Goal: Use online tool/utility: Utilize a website feature to perform a specific function

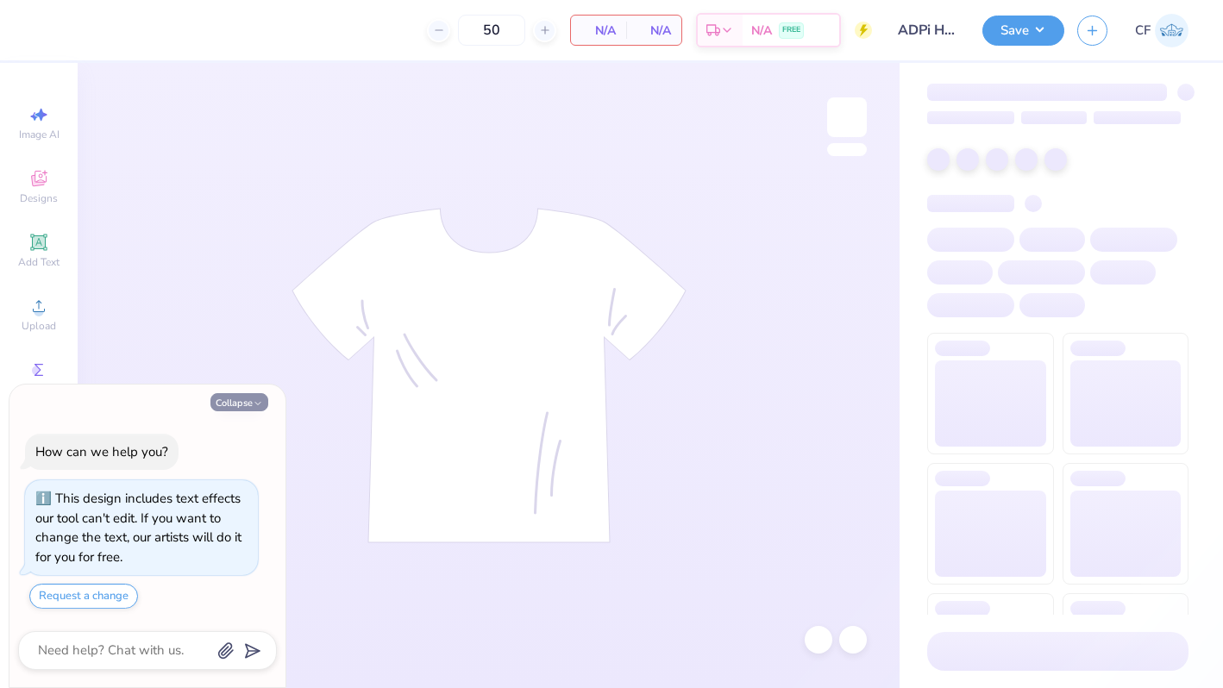
click at [226, 397] on button "Collapse" at bounding box center [239, 402] width 58 height 18
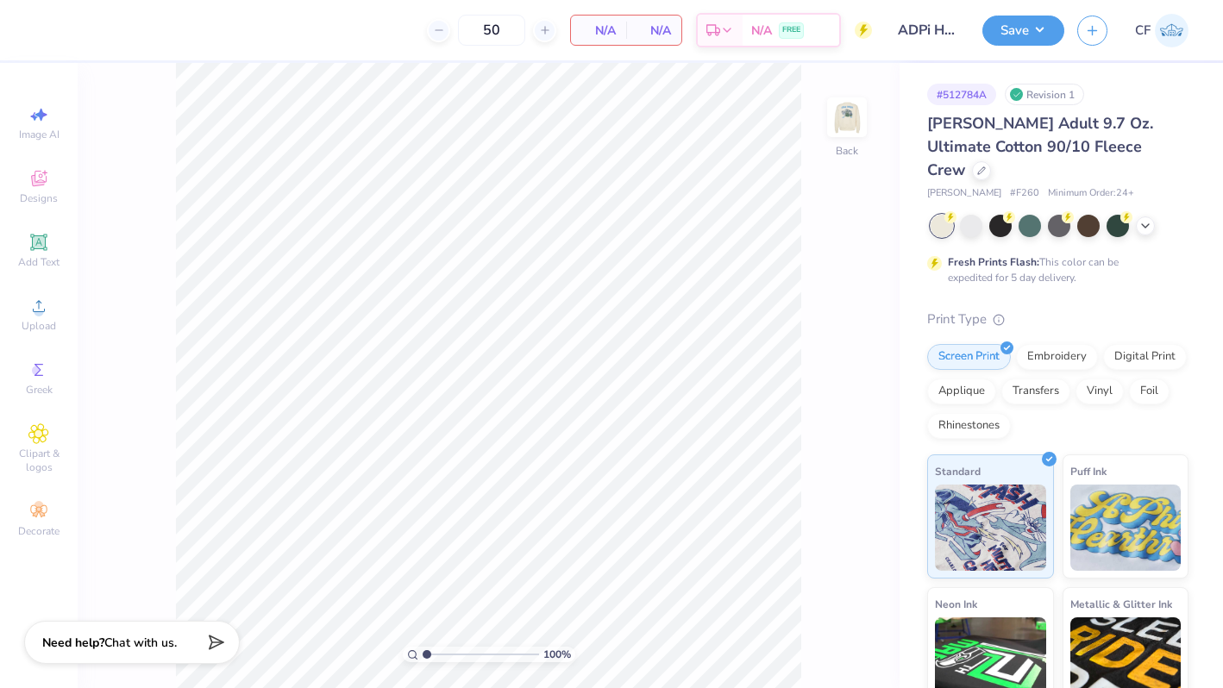
type textarea "x"
click at [839, 129] on img at bounding box center [847, 117] width 69 height 69
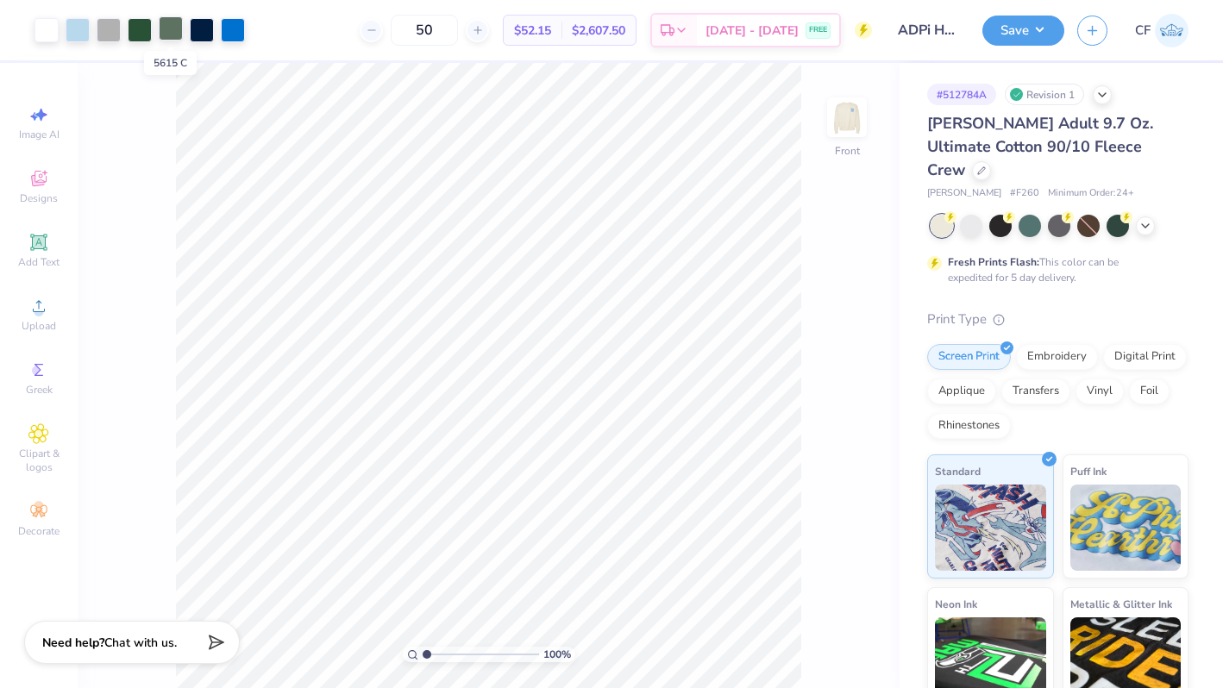
click at [173, 31] on div at bounding box center [171, 28] width 24 height 24
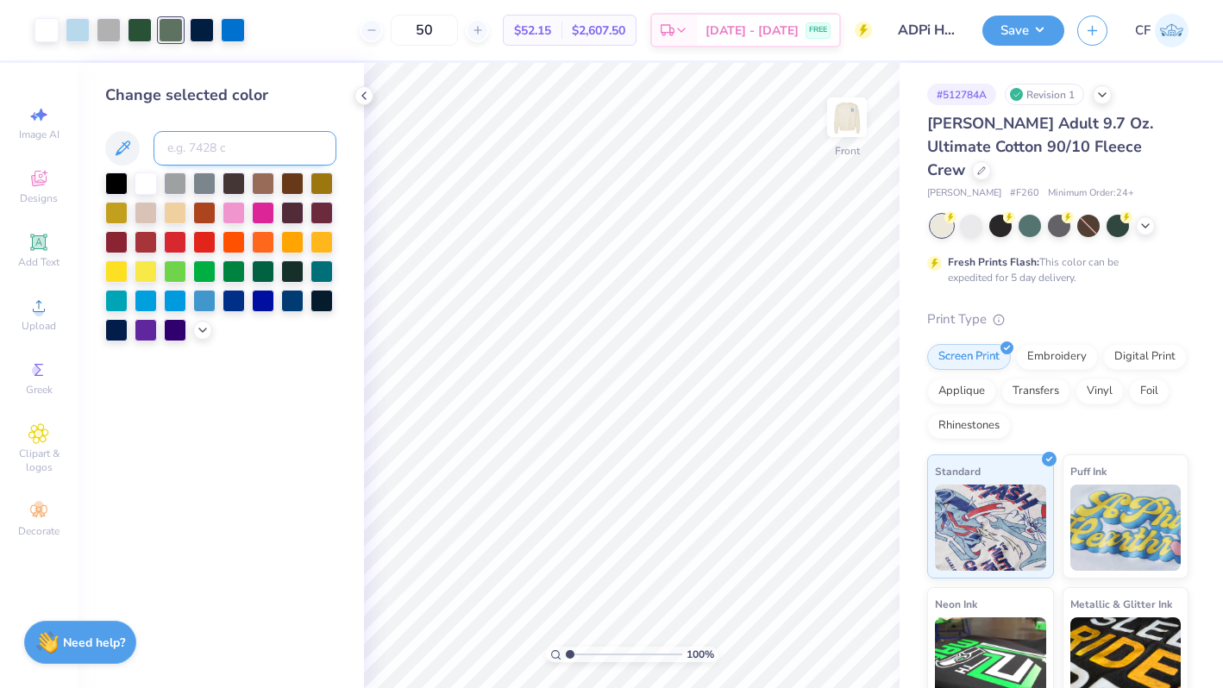
click at [186, 135] on input at bounding box center [245, 148] width 183 height 35
type input "350"
click at [203, 28] on div at bounding box center [202, 28] width 24 height 24
click at [223, 160] on input at bounding box center [245, 148] width 183 height 35
type input "3"
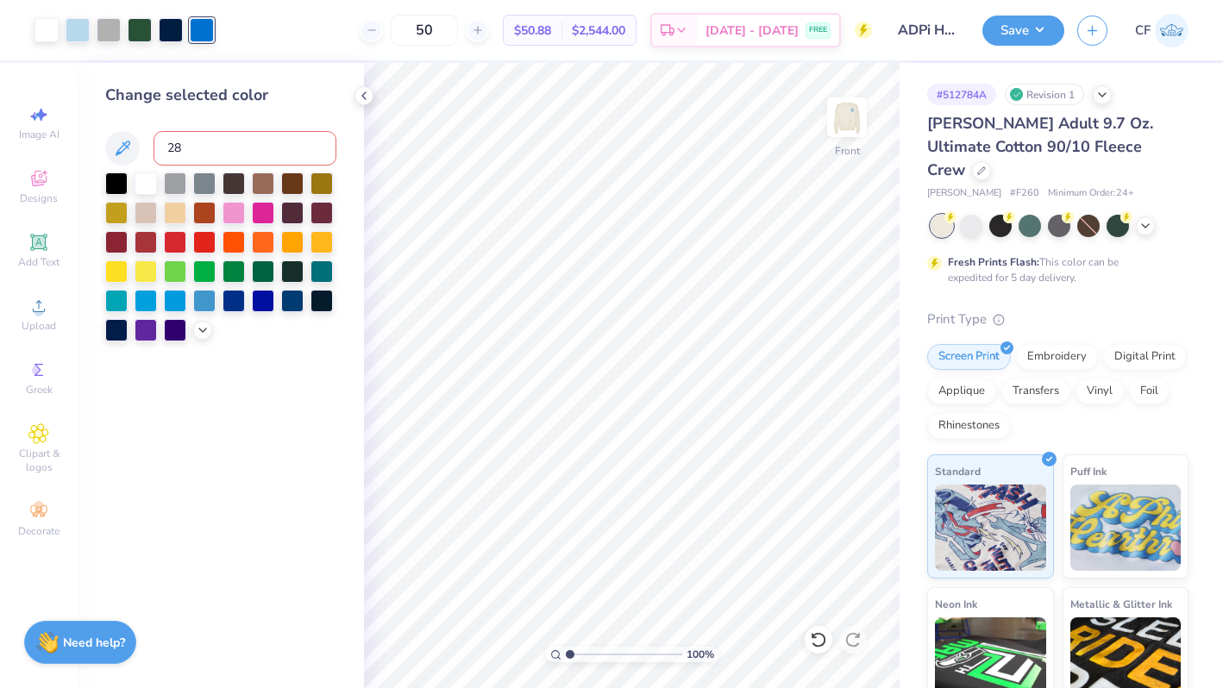
type input "282"
click at [817, 644] on icon at bounding box center [818, 639] width 17 height 17
click at [75, 26] on div at bounding box center [78, 28] width 24 height 24
click at [214, 141] on input at bounding box center [245, 148] width 183 height 35
type input "282"
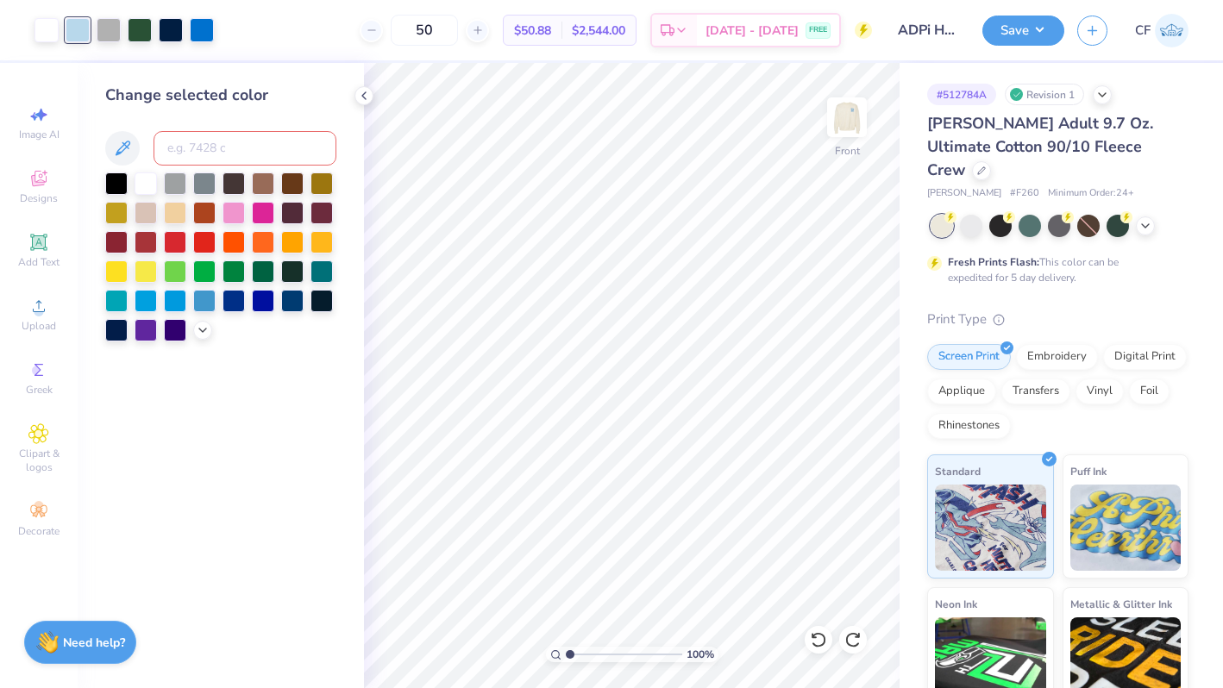
click at [214, 141] on input at bounding box center [245, 148] width 183 height 35
click at [814, 633] on icon at bounding box center [818, 639] width 17 height 17
click at [46, 25] on div at bounding box center [47, 28] width 24 height 24
click at [199, 338] on div at bounding box center [220, 257] width 231 height 169
click at [201, 336] on div at bounding box center [202, 328] width 19 height 19
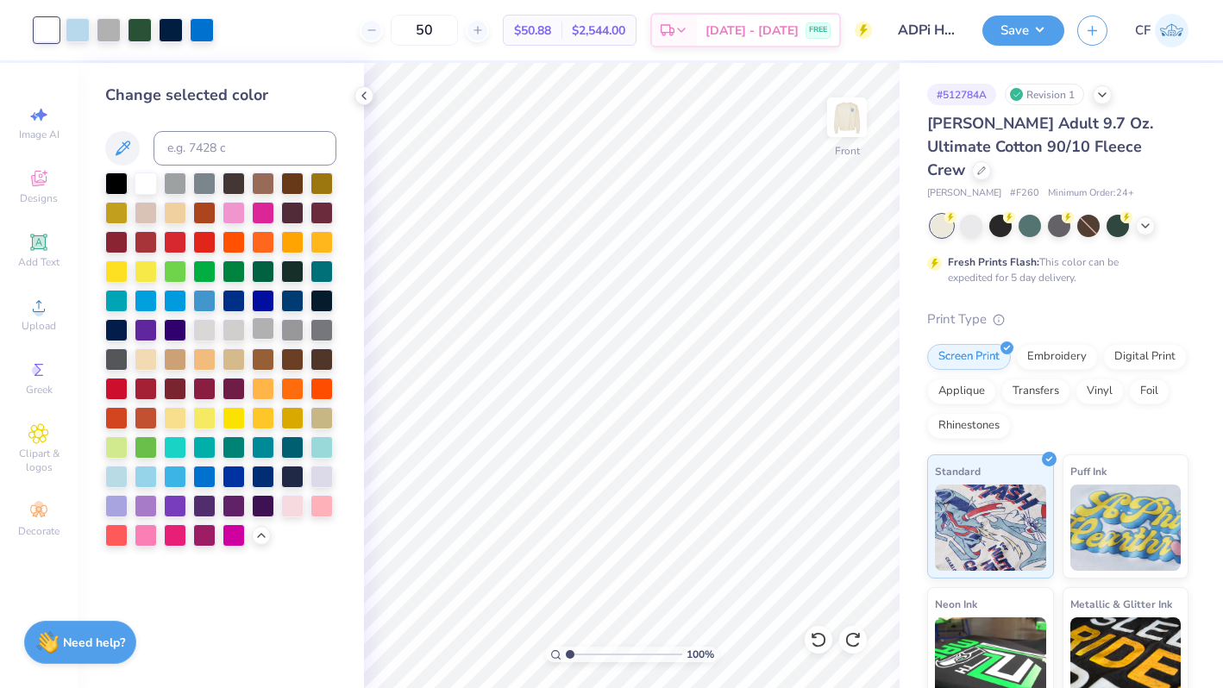
click at [262, 330] on div at bounding box center [263, 328] width 22 height 22
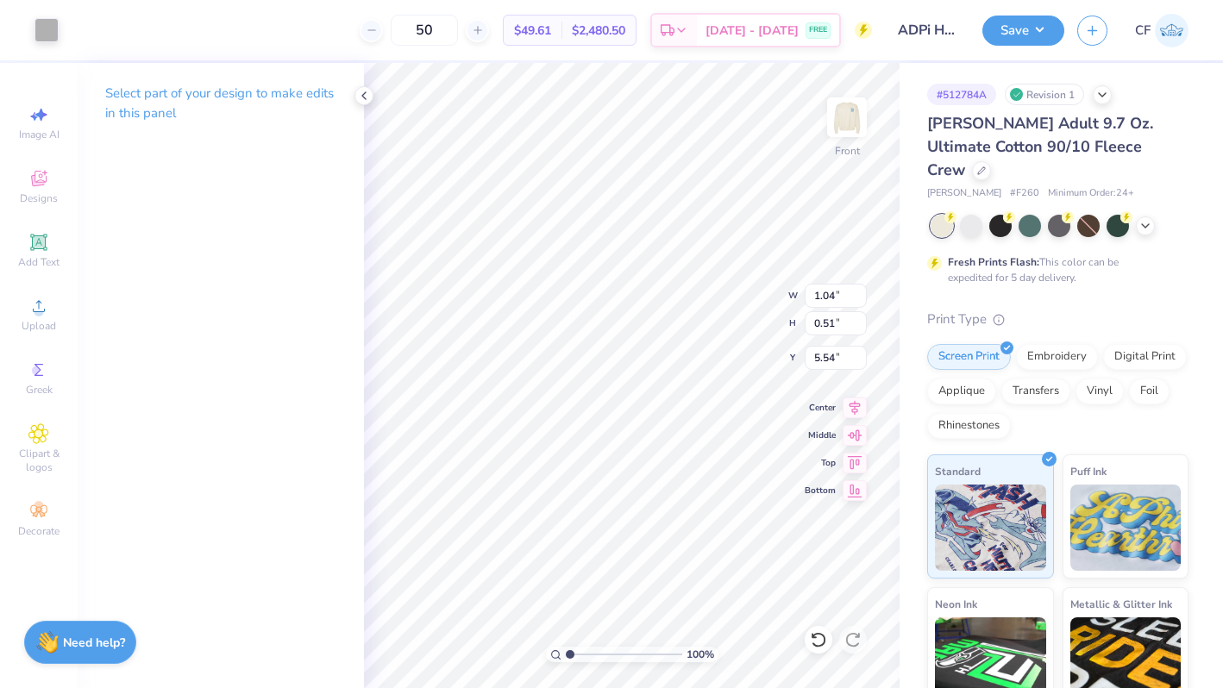
type input "1.04"
type input "0.51"
type input "5.54"
click at [173, 31] on div at bounding box center [171, 28] width 24 height 24
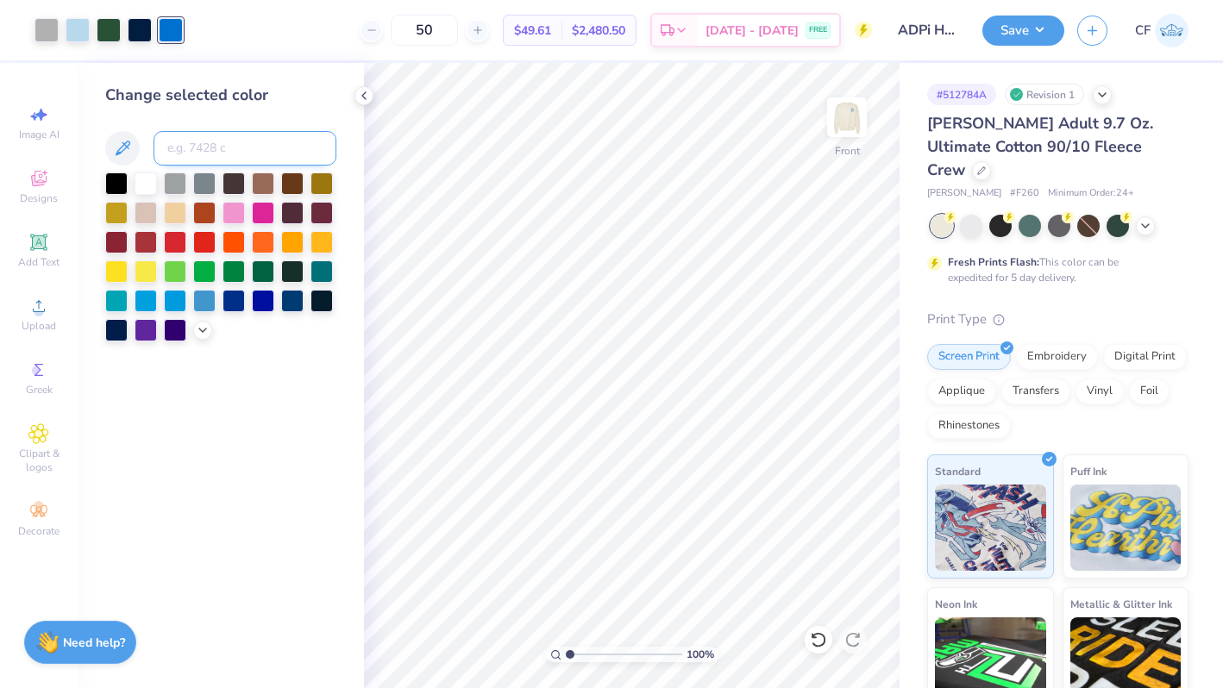
click at [204, 141] on input at bounding box center [245, 148] width 183 height 35
type input "282"
click at [254, 150] on input at bounding box center [245, 148] width 183 height 35
click at [45, 38] on div at bounding box center [47, 28] width 24 height 24
click at [141, 179] on div at bounding box center [146, 182] width 22 height 22
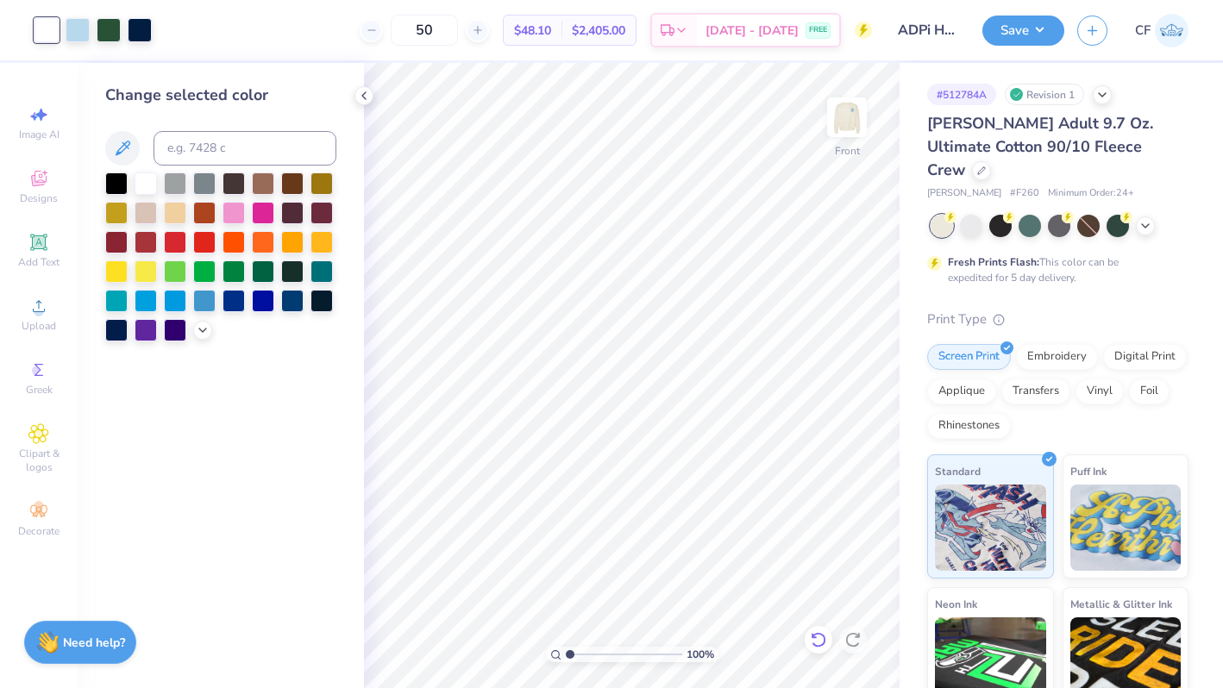
click at [821, 646] on icon at bounding box center [818, 639] width 17 height 17
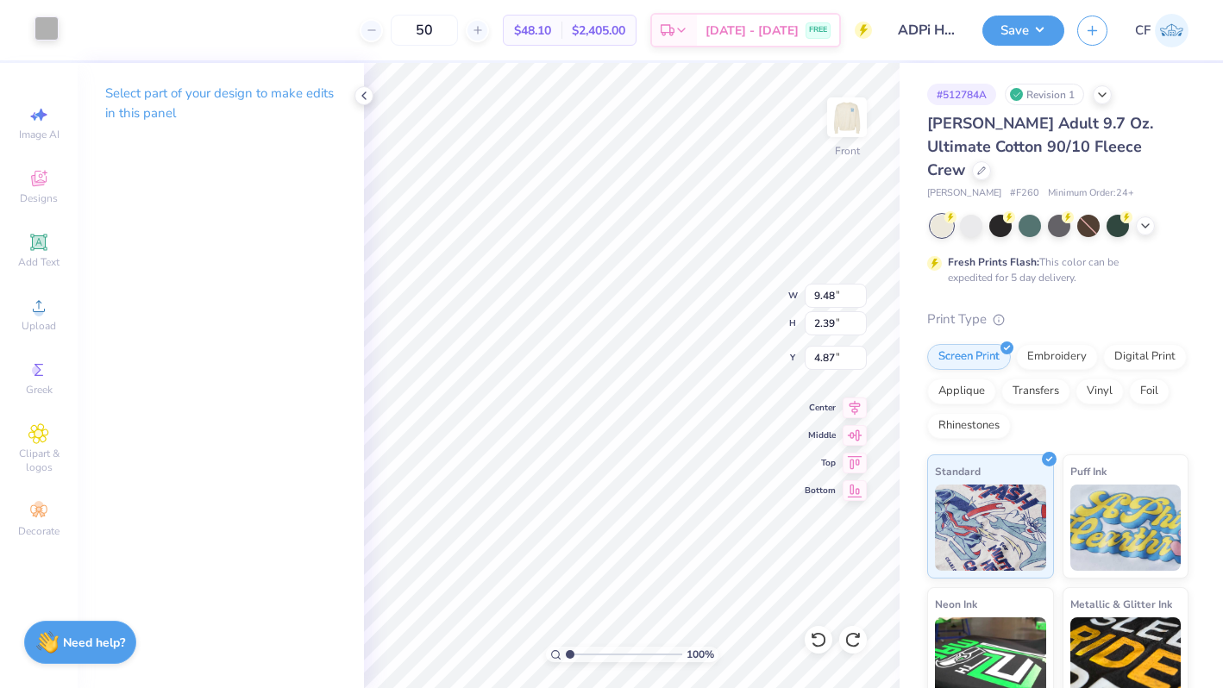
click at [42, 31] on div at bounding box center [47, 28] width 24 height 24
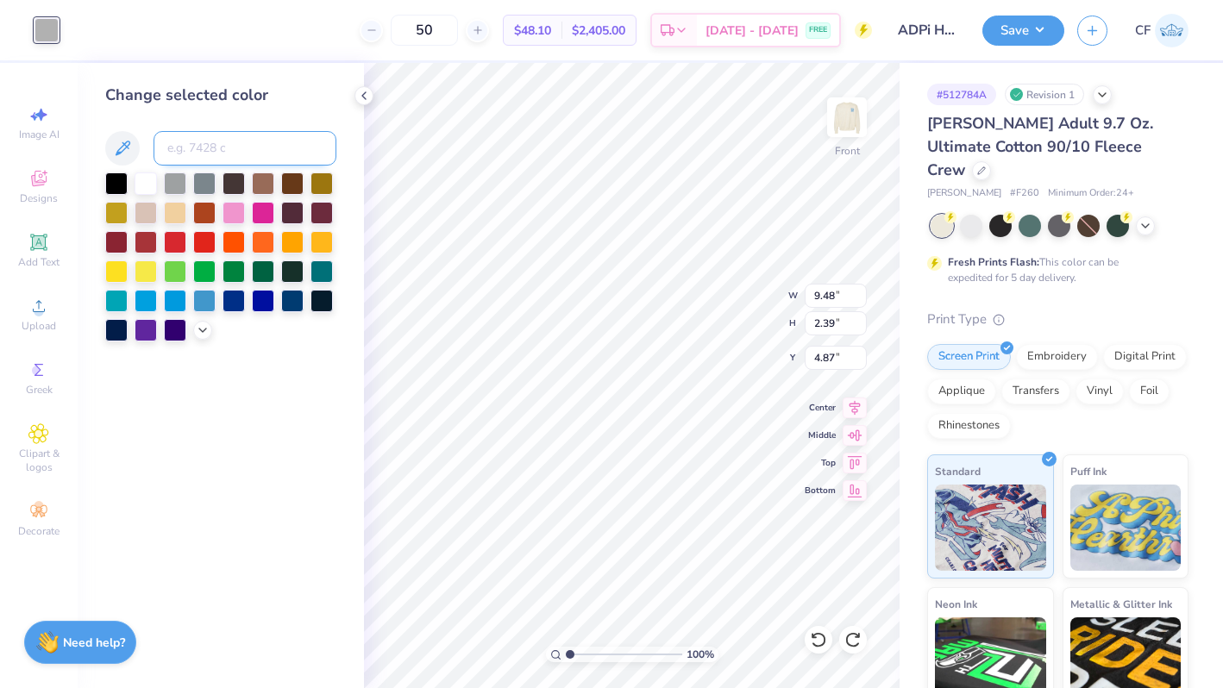
click at [210, 157] on input at bounding box center [245, 148] width 183 height 35
type input "282"
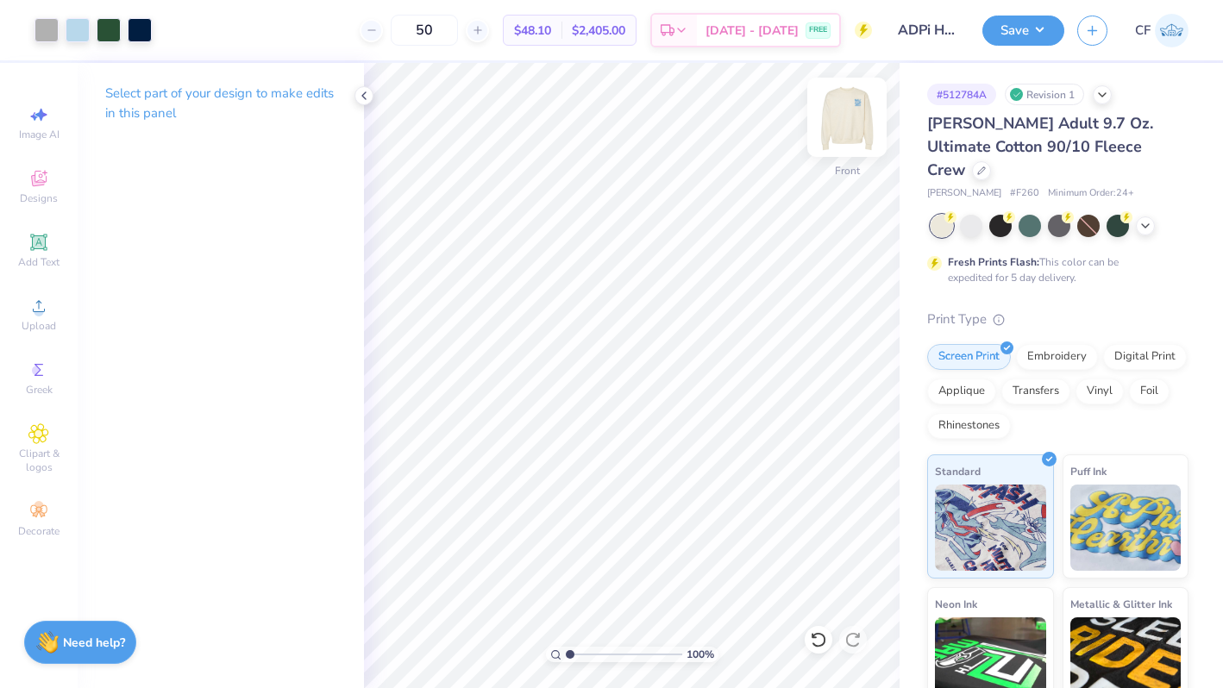
click at [863, 116] on img at bounding box center [847, 117] width 69 height 69
click at [38, 28] on div at bounding box center [47, 28] width 24 height 24
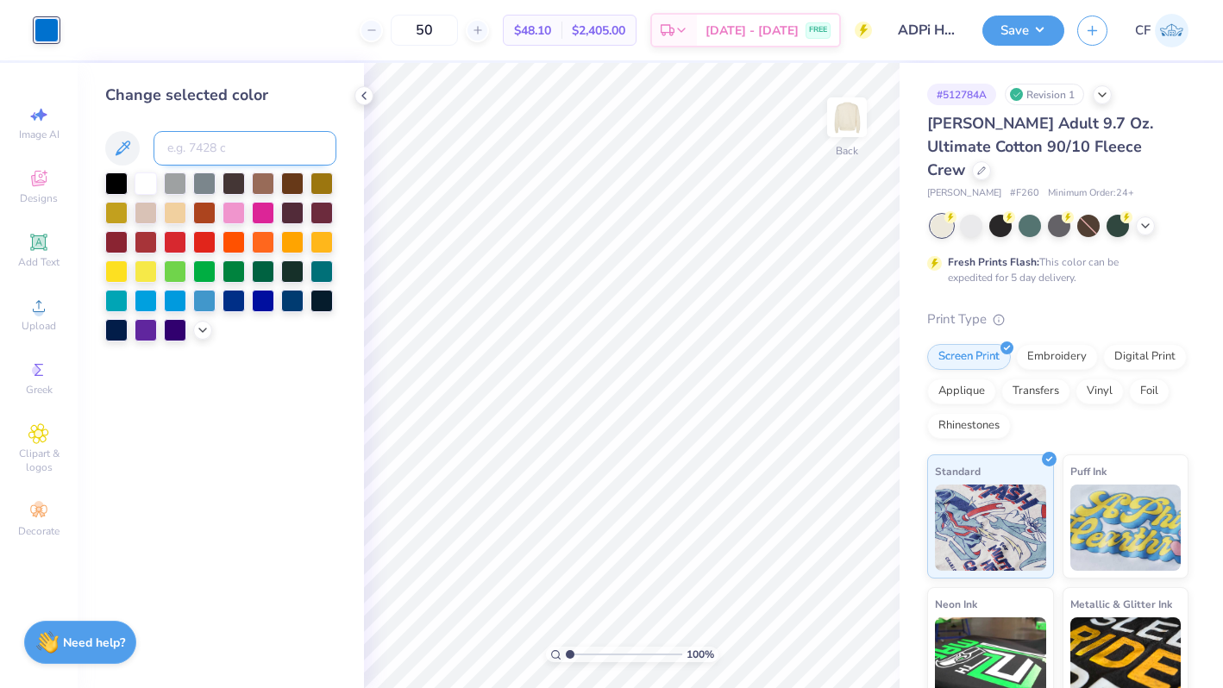
click at [243, 133] on input at bounding box center [245, 148] width 183 height 35
type input "282"
click at [364, 97] on icon at bounding box center [364, 96] width 14 height 14
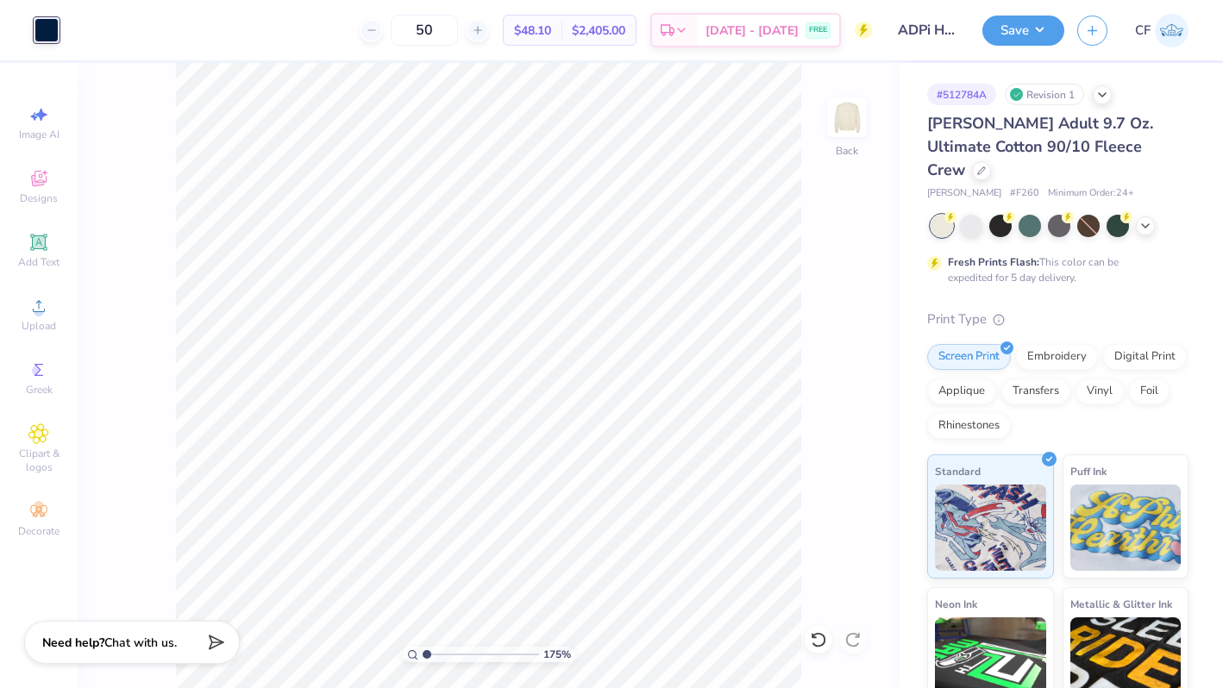
type input "1"
drag, startPoint x: 426, startPoint y: 655, endPoint x: 389, endPoint y: 633, distance: 42.9
click at [423, 647] on input "range" at bounding box center [481, 655] width 116 height 16
click at [864, 116] on img at bounding box center [847, 117] width 69 height 69
click at [986, 165] on icon at bounding box center [981, 169] width 9 height 9
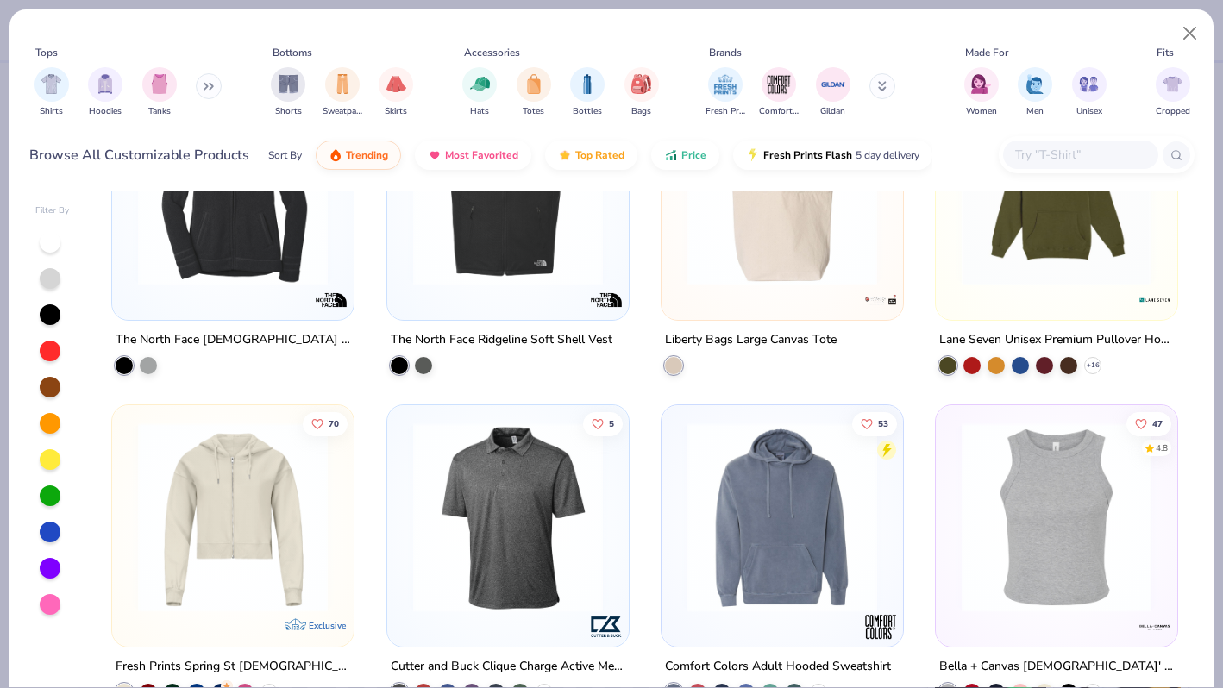
scroll to position [6686, 0]
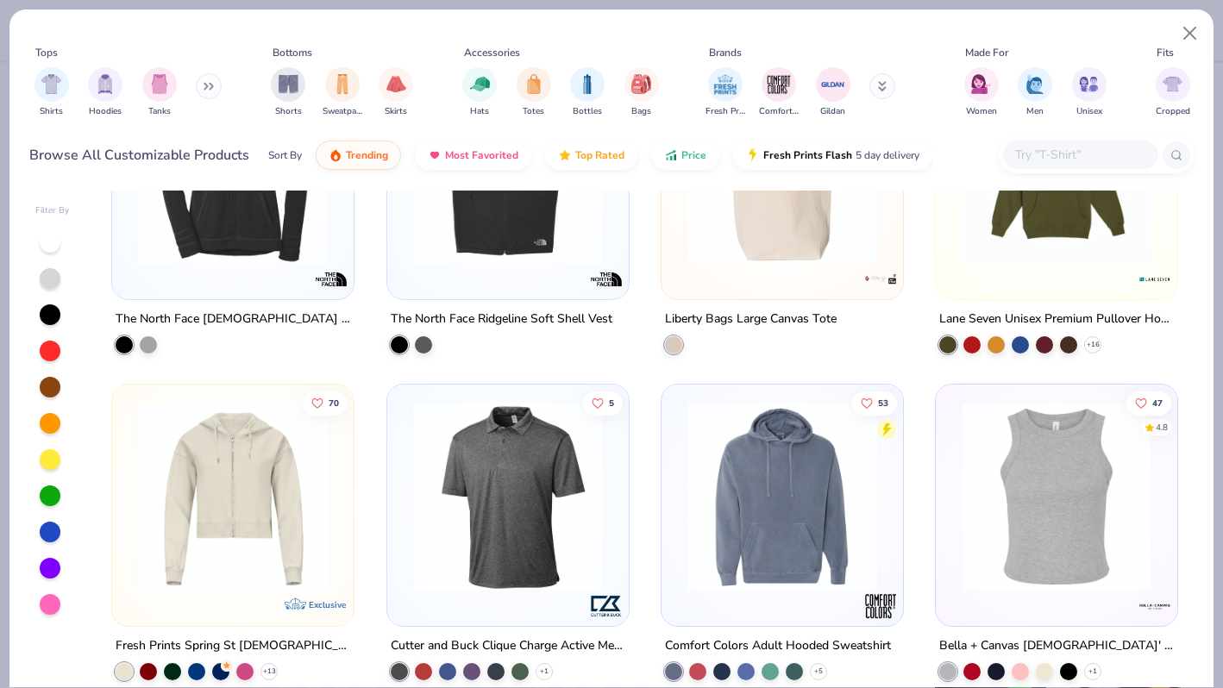
click at [201, 92] on button at bounding box center [209, 86] width 26 height 26
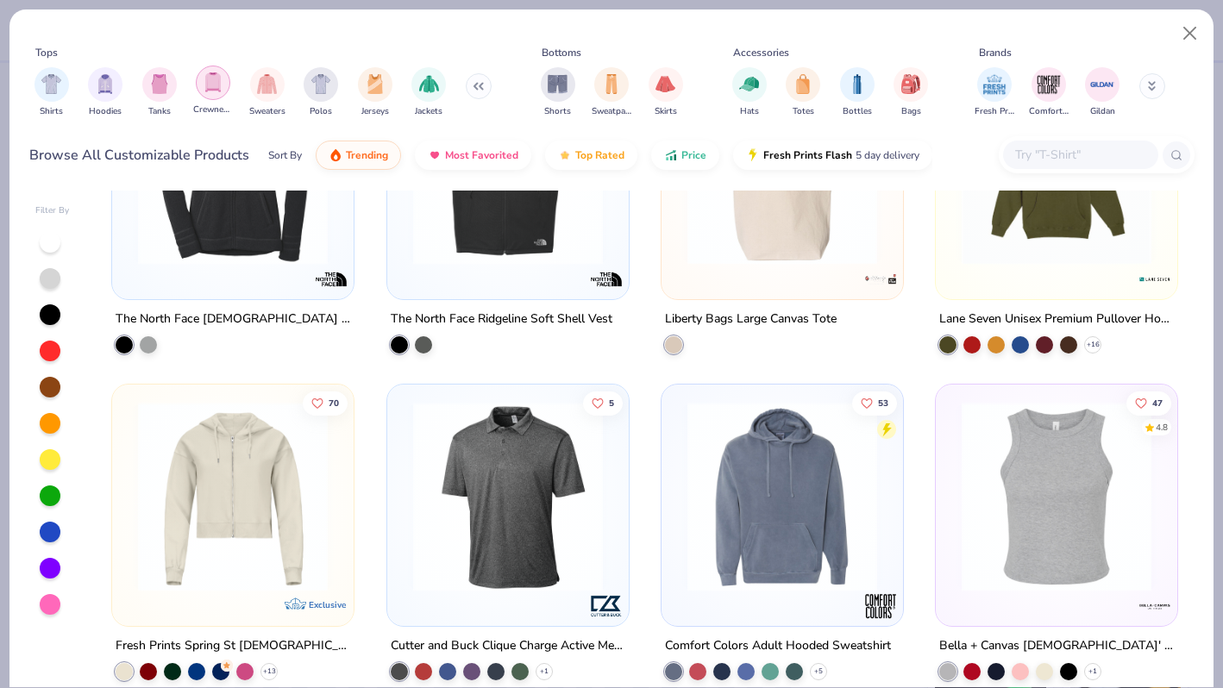
click at [221, 89] on img "filter for Crewnecks" at bounding box center [213, 82] width 19 height 20
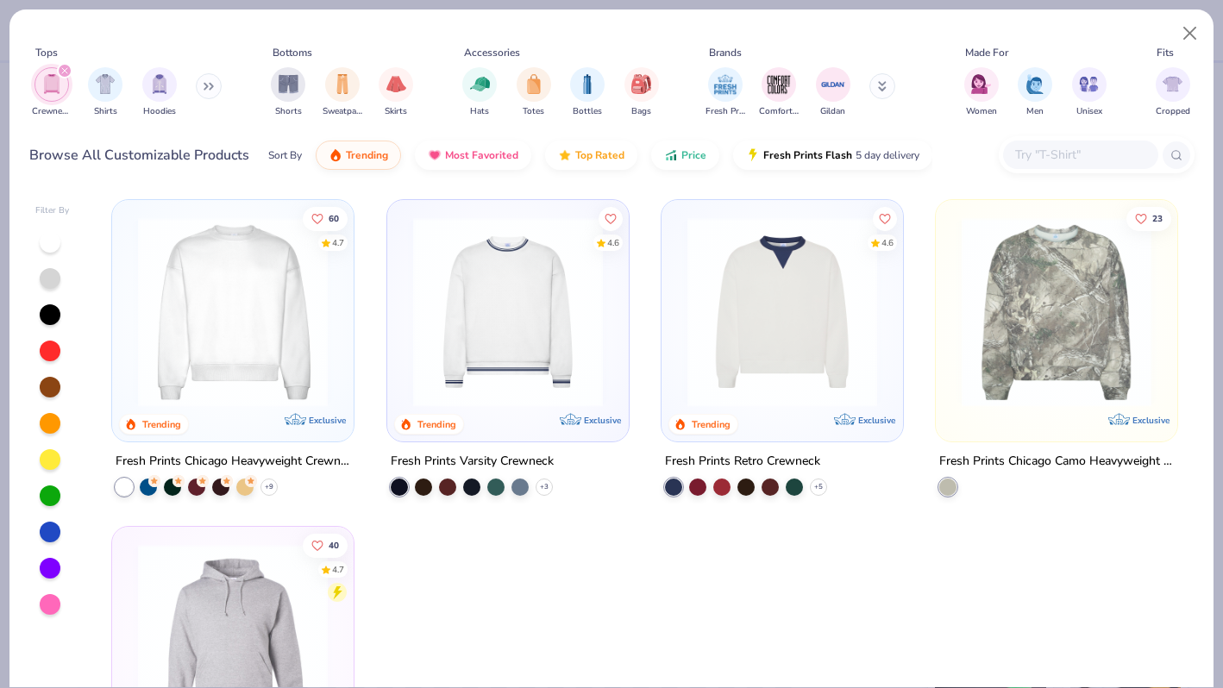
click at [198, 90] on div "Crewnecks Shirts Hoodies" at bounding box center [128, 92] width 198 height 64
click at [207, 91] on button at bounding box center [209, 86] width 26 height 26
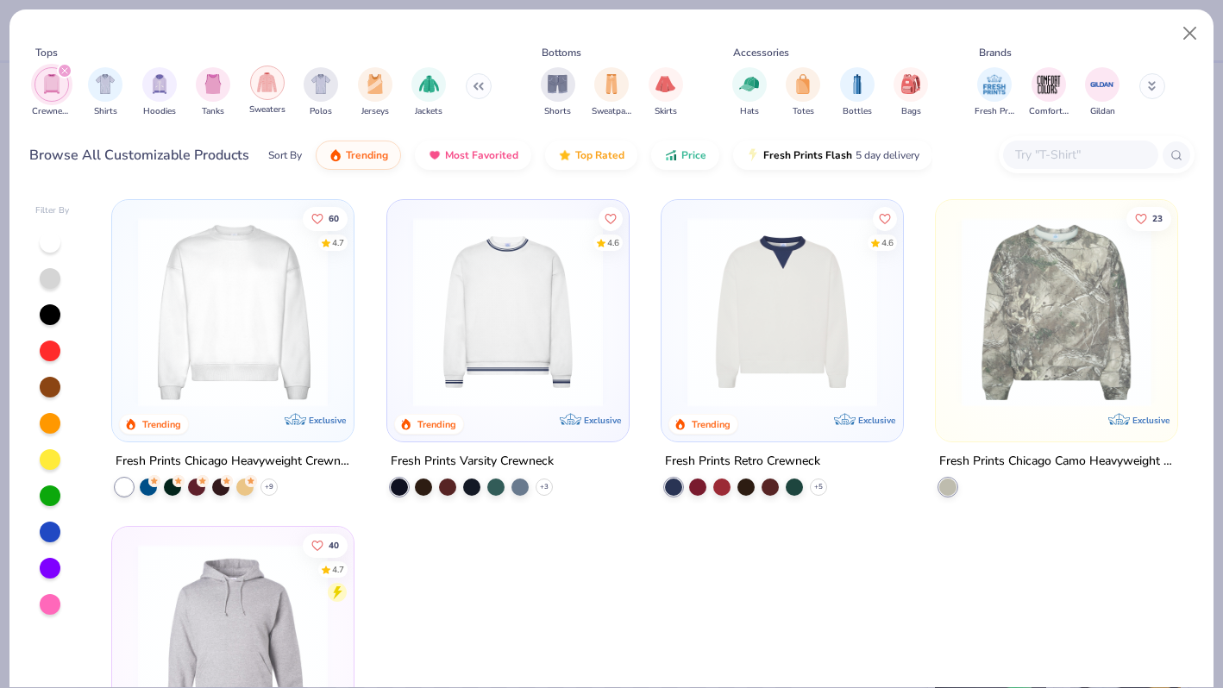
click at [267, 89] on img "filter for Sweaters" at bounding box center [267, 82] width 20 height 20
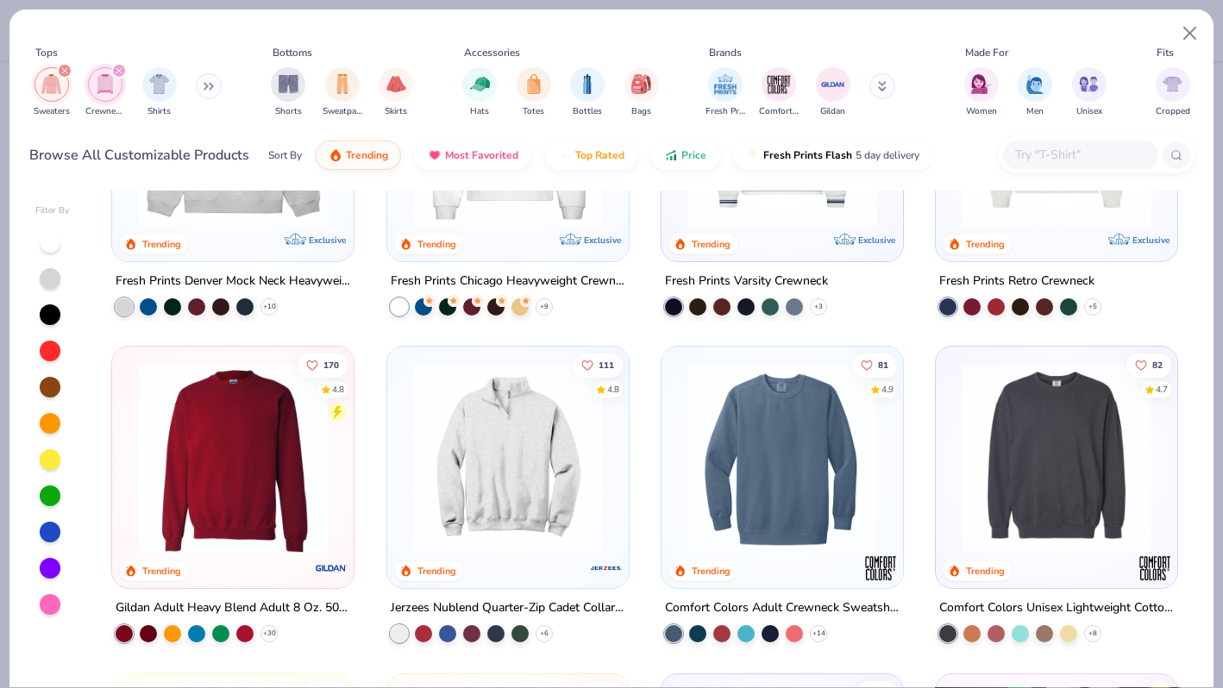
scroll to position [197, 0]
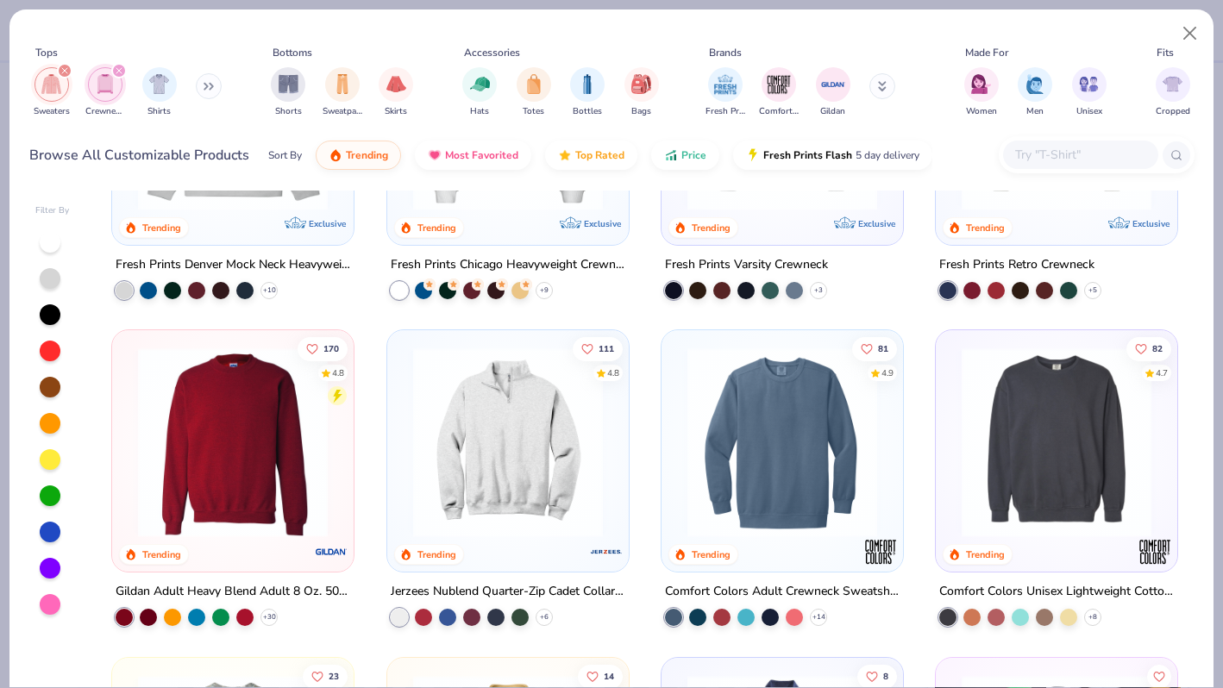
click at [293, 436] on img at bounding box center [232, 443] width 207 height 190
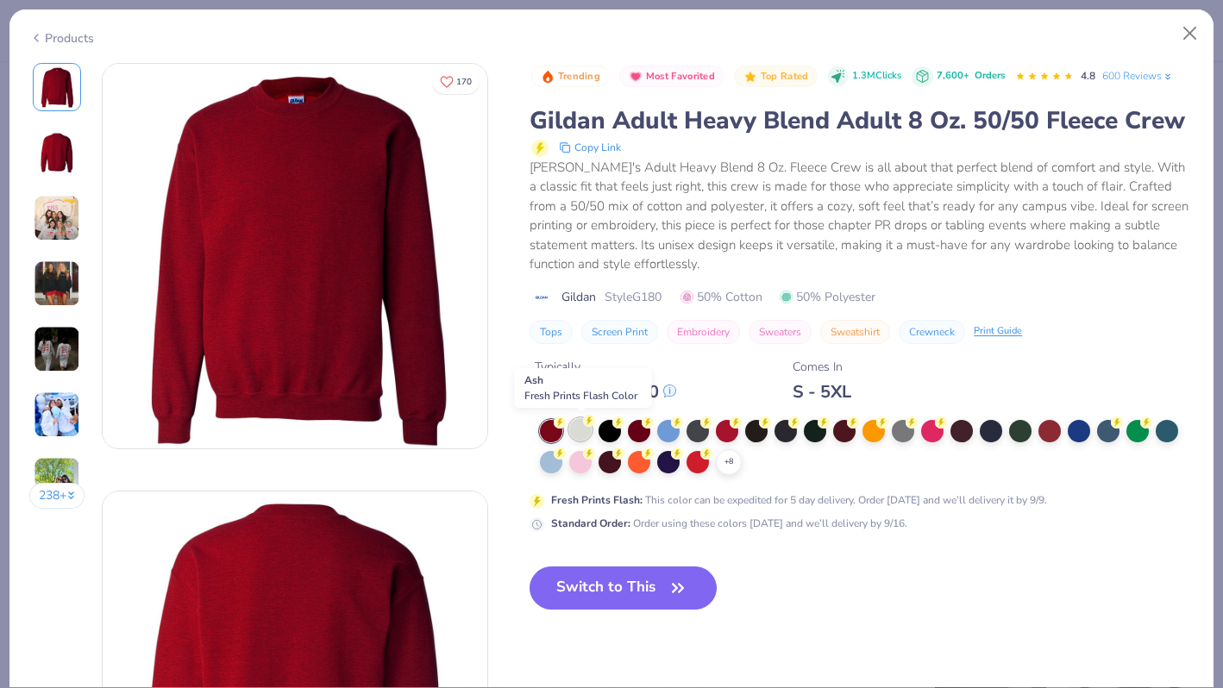
click at [584, 433] on div at bounding box center [580, 429] width 22 height 22
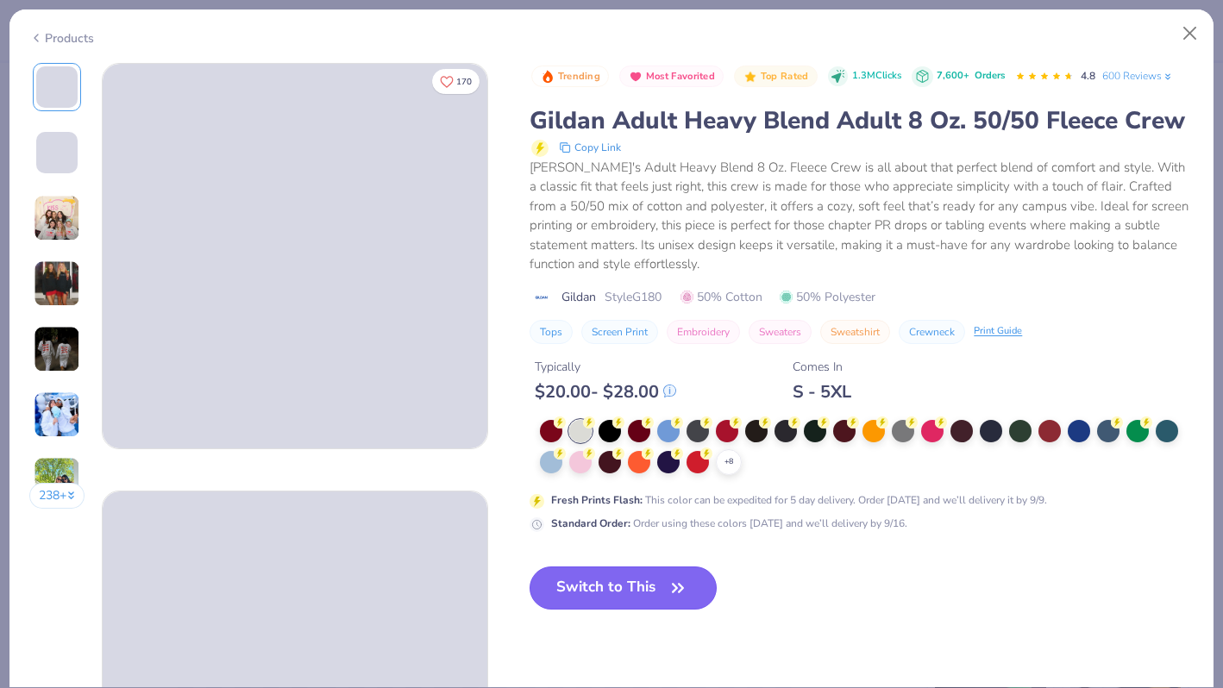
click at [638, 594] on button "Switch to This" at bounding box center [623, 588] width 187 height 43
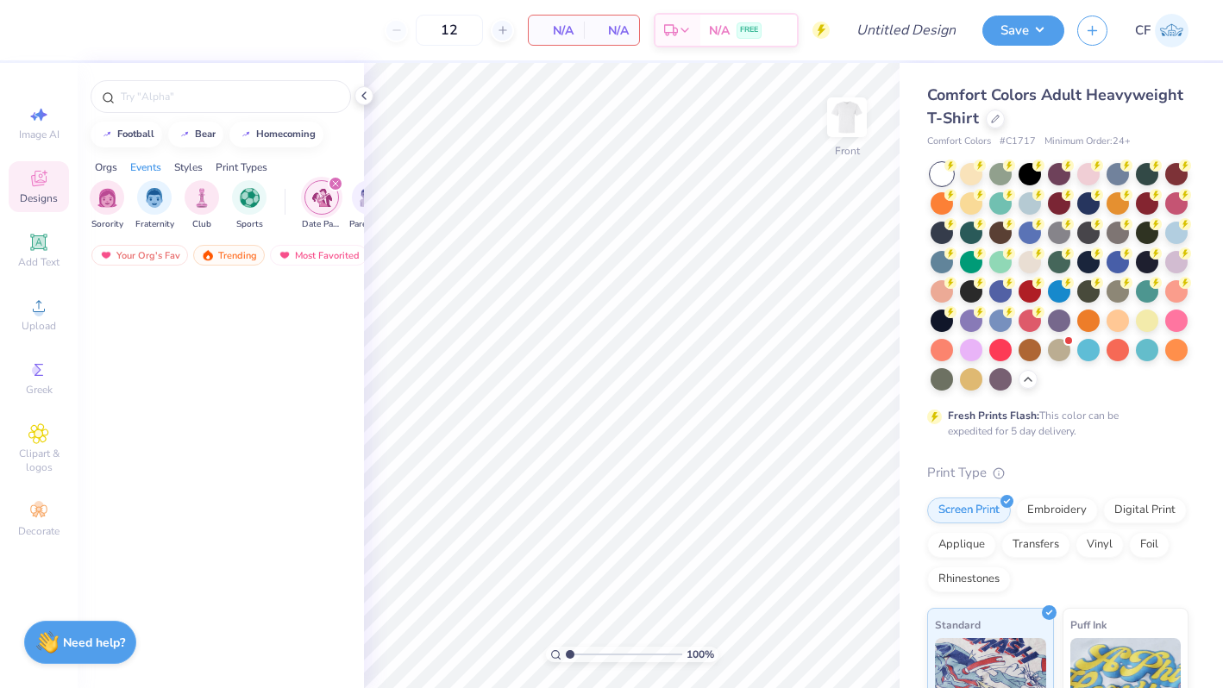
scroll to position [7292, 0]
